Goal: Check status: Check status

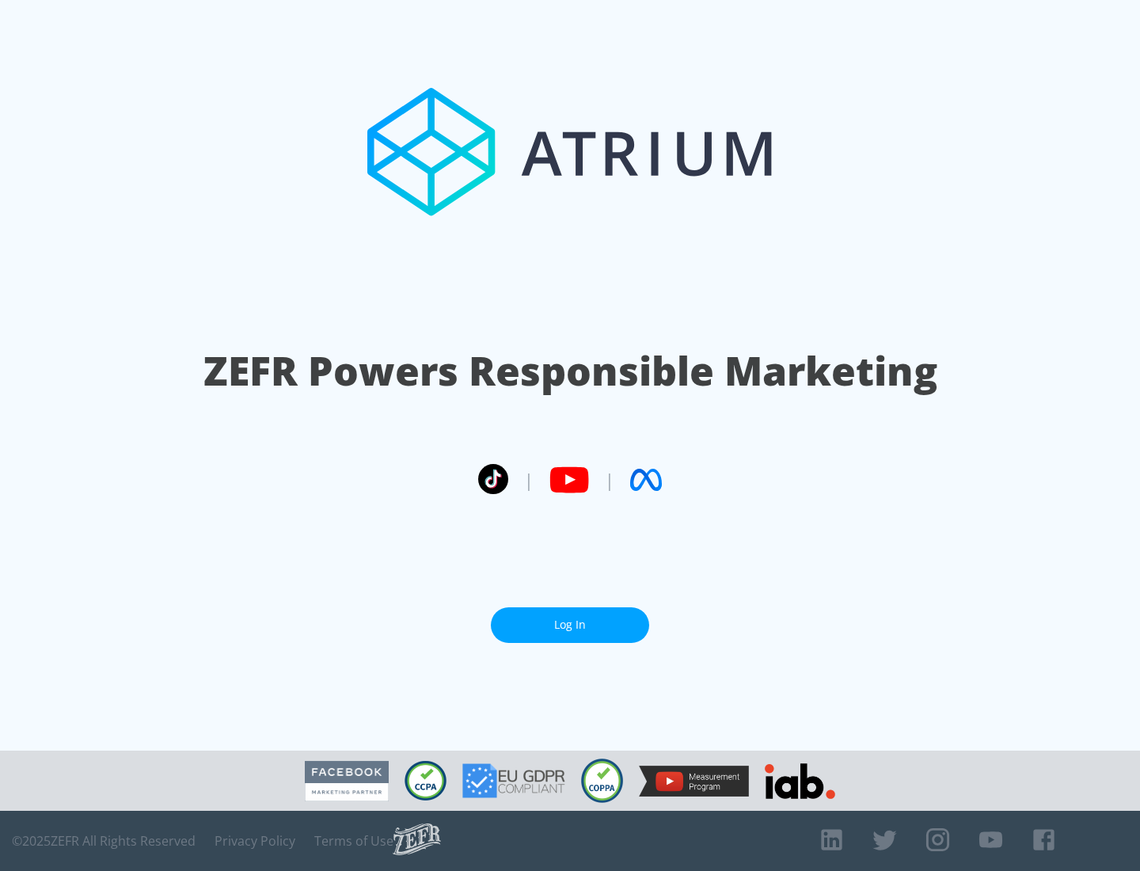
click at [570, 618] on link "Log In" at bounding box center [570, 625] width 158 height 36
